Goal: Task Accomplishment & Management: Manage account settings

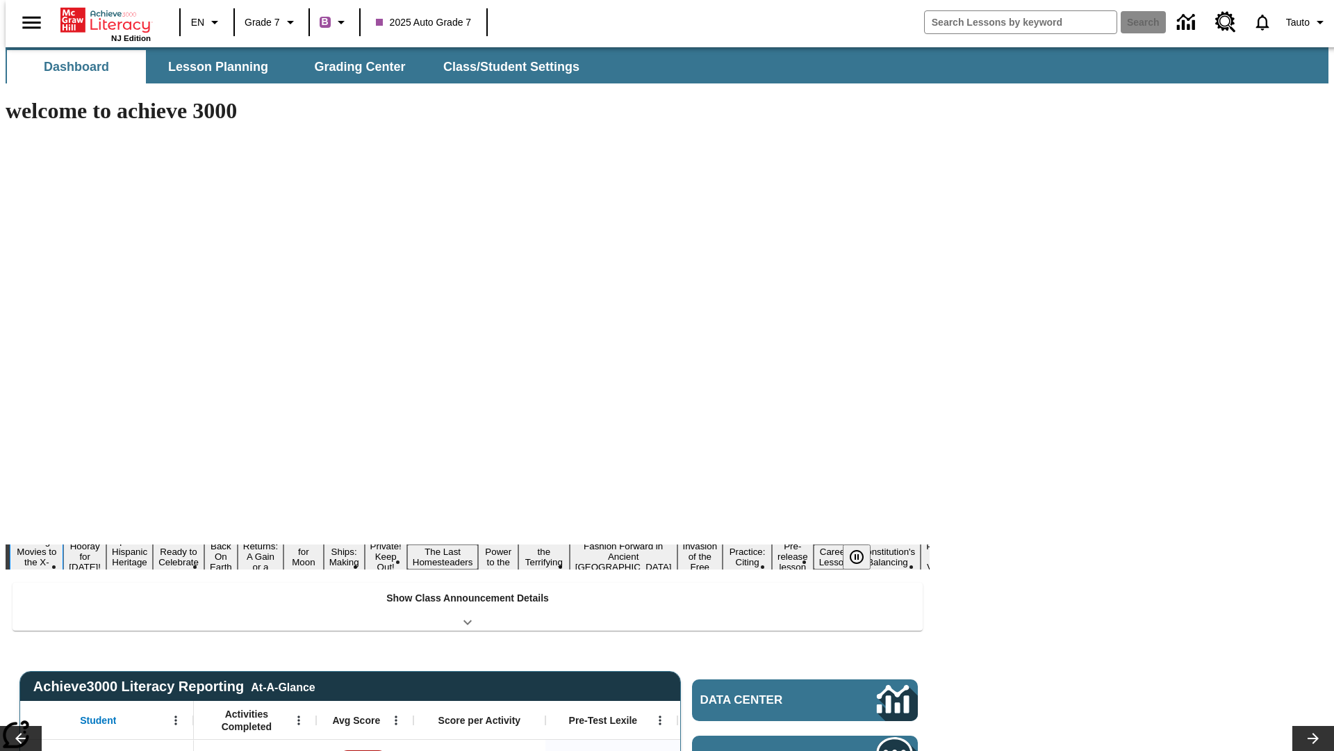
click at [63, 534] on button "Taking Movies to the X-Dimension" at bounding box center [37, 556] width 54 height 44
click at [863, 548] on icon "Pause" at bounding box center [857, 556] width 17 height 17
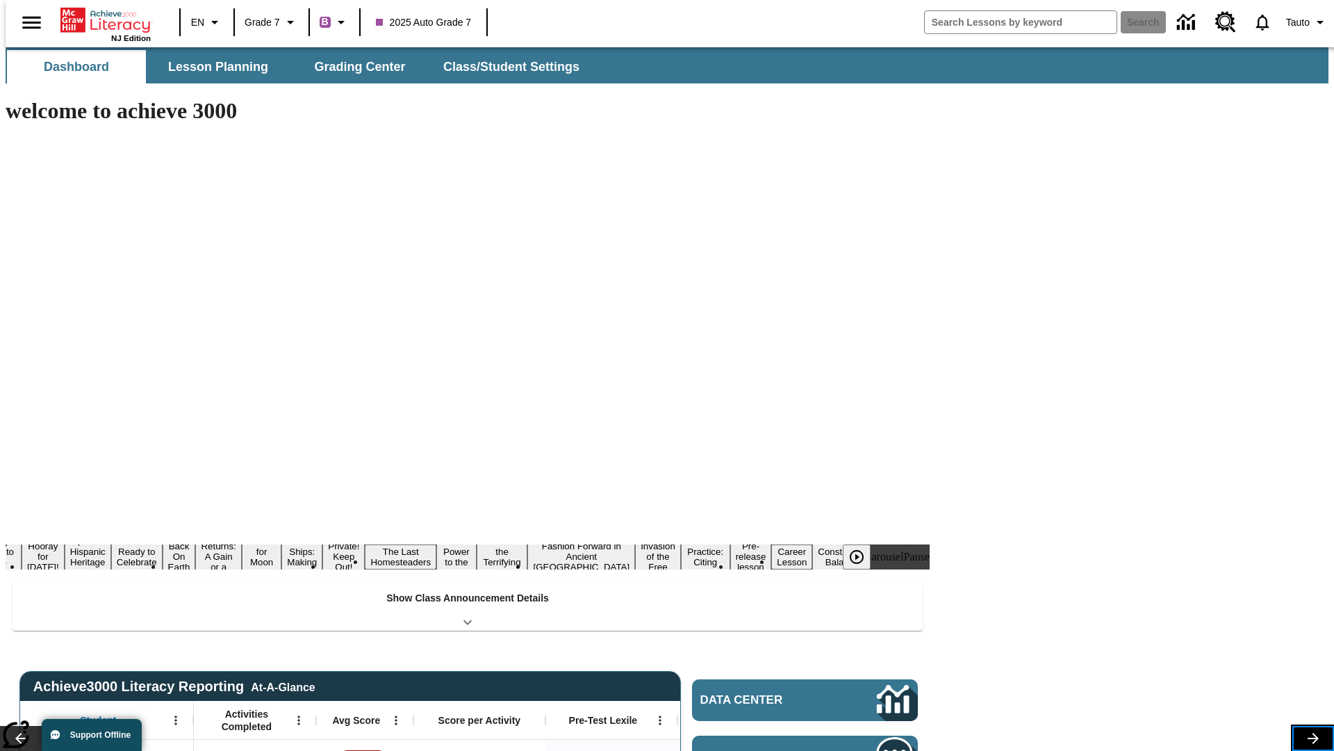
click at [1308, 733] on icon "Lesson carousel, Next" at bounding box center [1313, 738] width 11 height 11
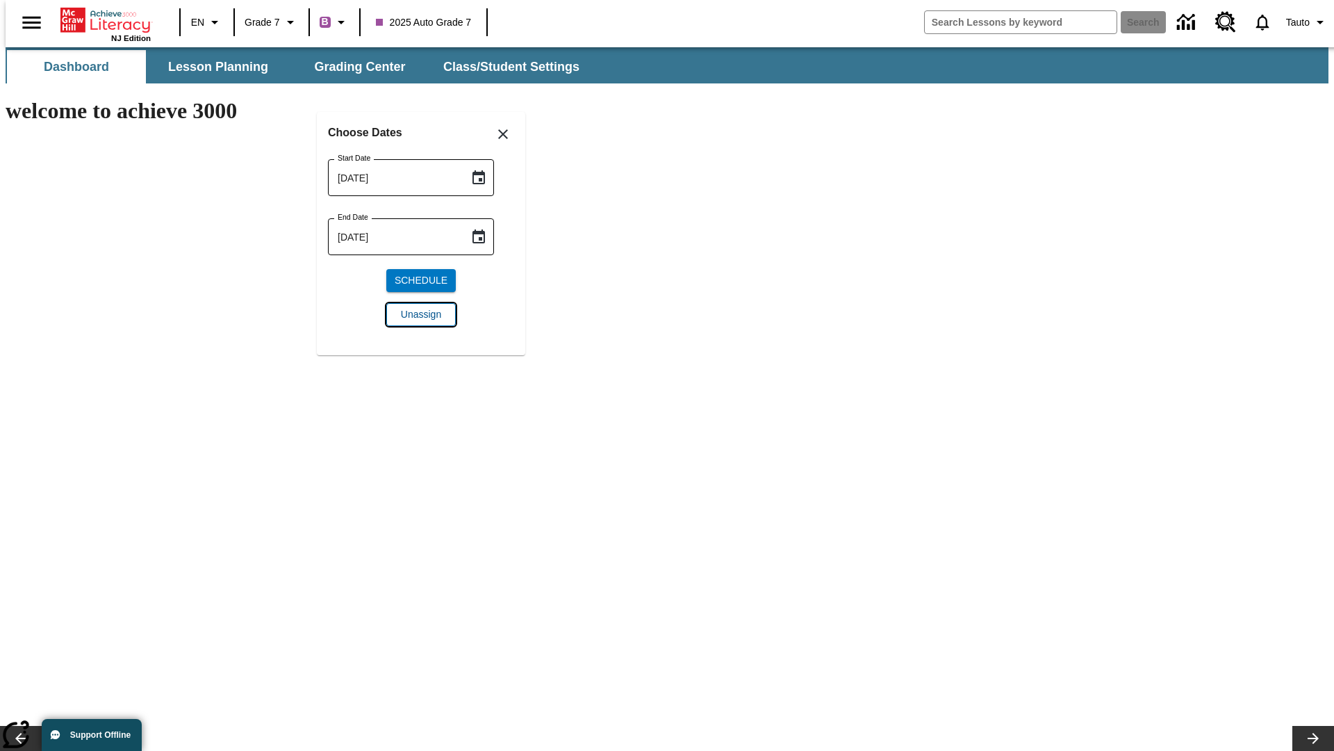
click at [421, 314] on span "Unassign" at bounding box center [421, 314] width 40 height 15
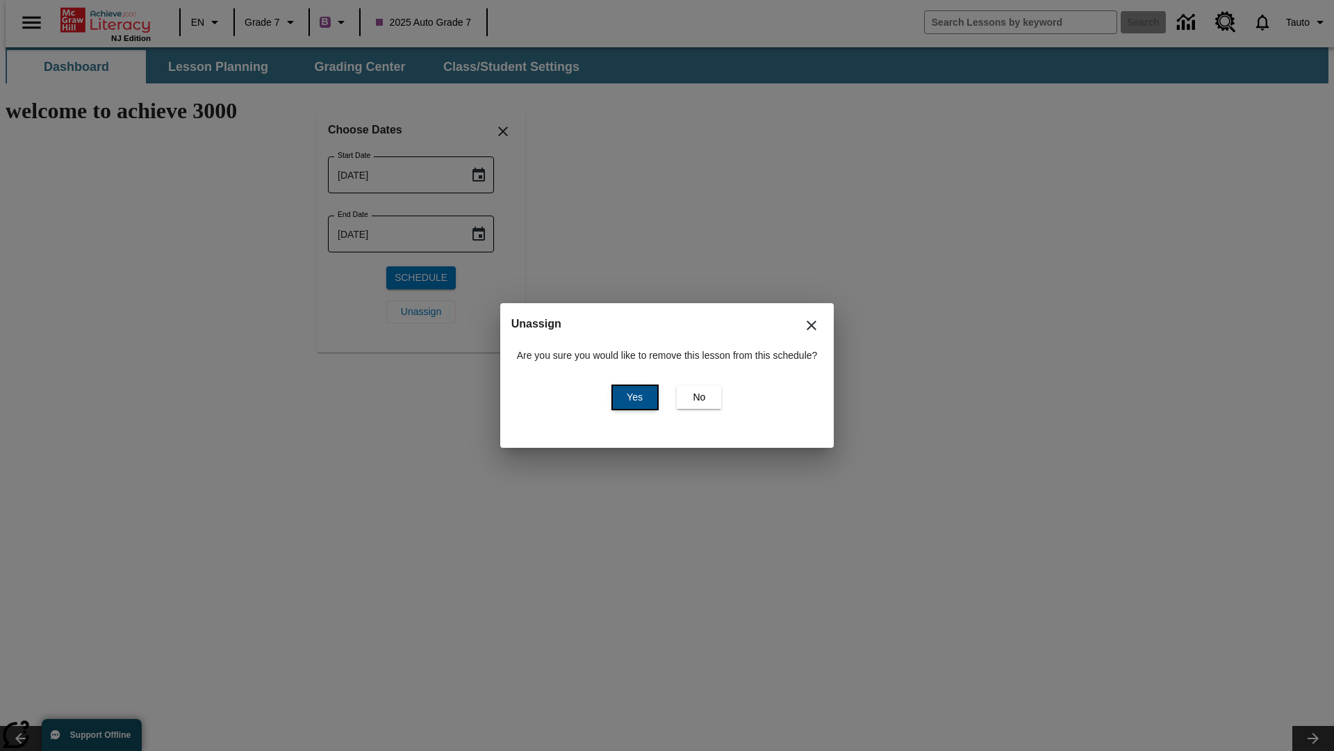
click at [632, 397] on span "Yes" at bounding box center [635, 397] width 16 height 15
